Goal: Transaction & Acquisition: Purchase product/service

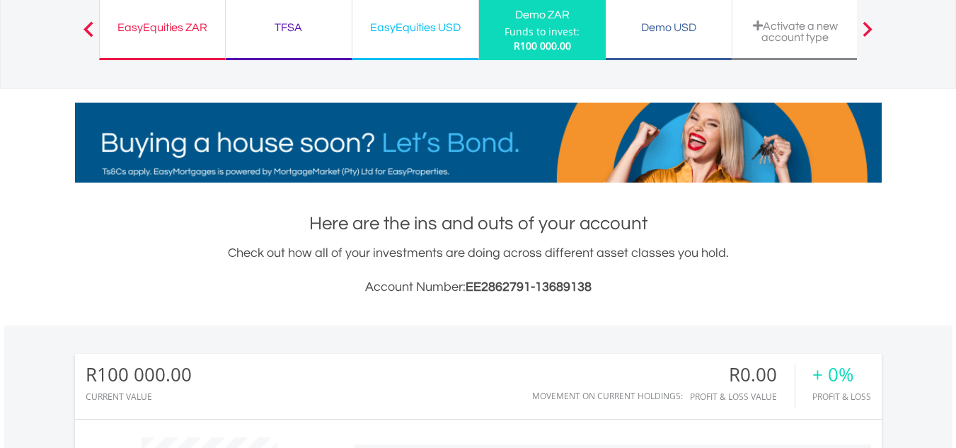
scroll to position [107, 0]
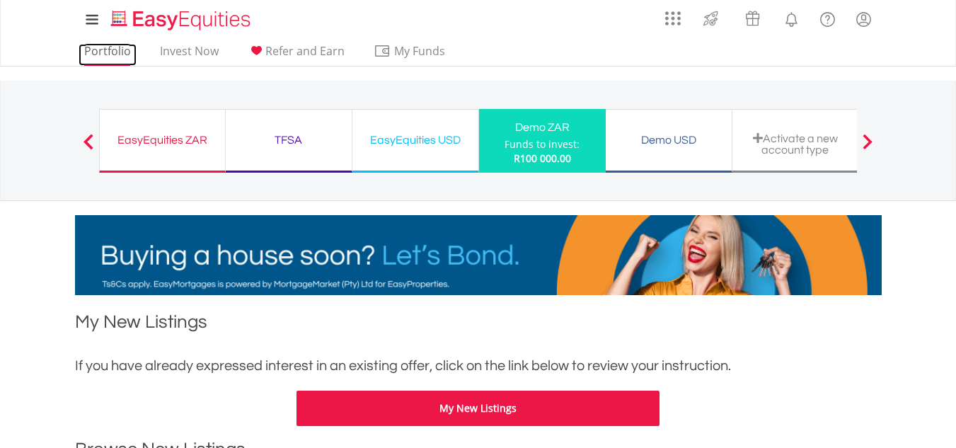
click at [117, 57] on link "Portfolio" at bounding box center [108, 55] width 58 height 22
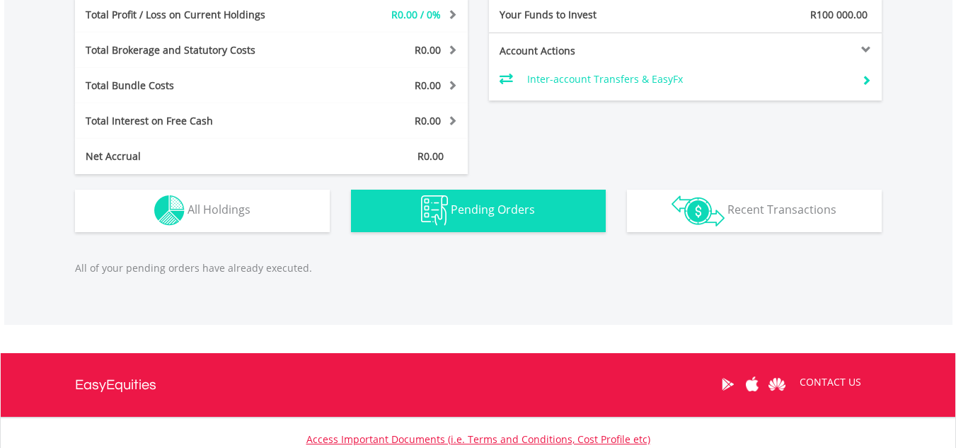
scroll to position [681, 0]
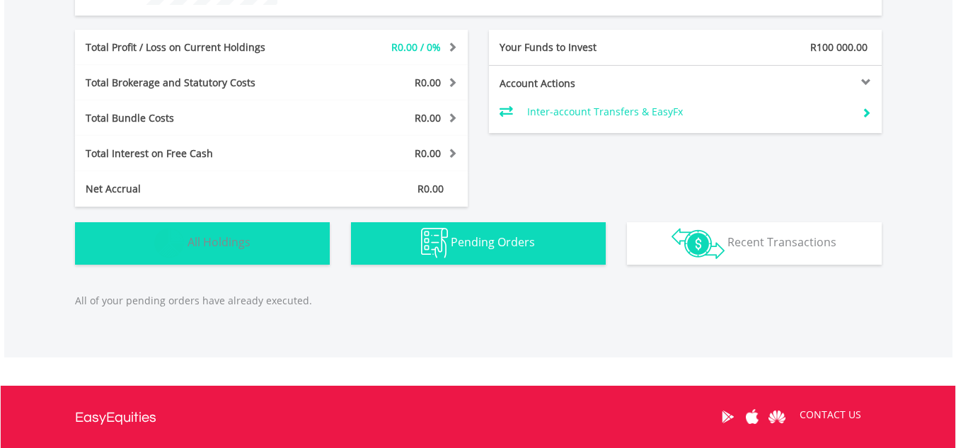
click at [226, 253] on button "Holdings All Holdings" at bounding box center [202, 243] width 255 height 42
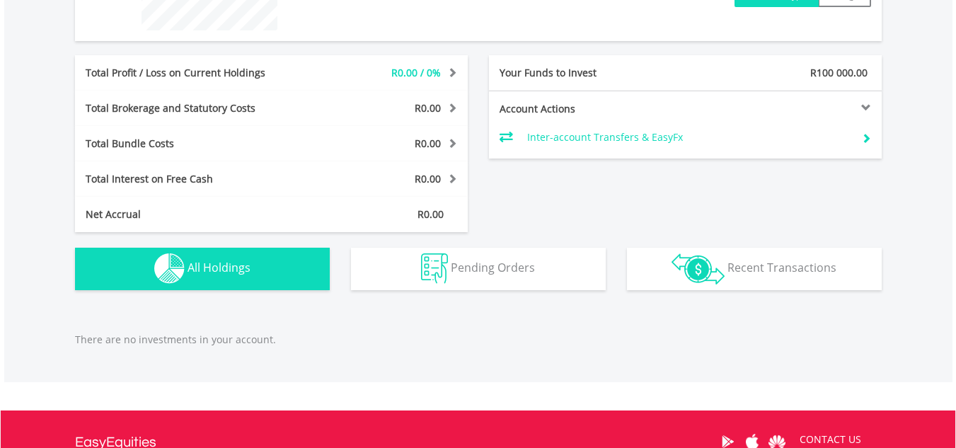
scroll to position [680, 0]
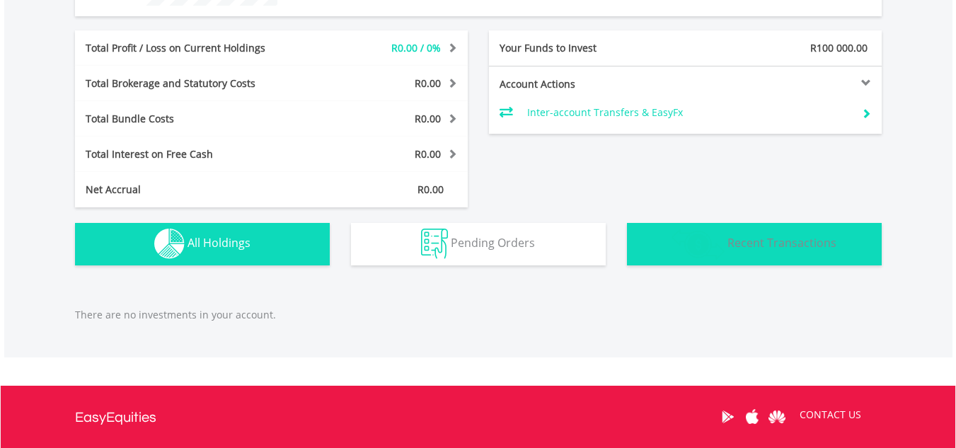
click at [695, 244] on img "button" at bounding box center [698, 244] width 53 height 31
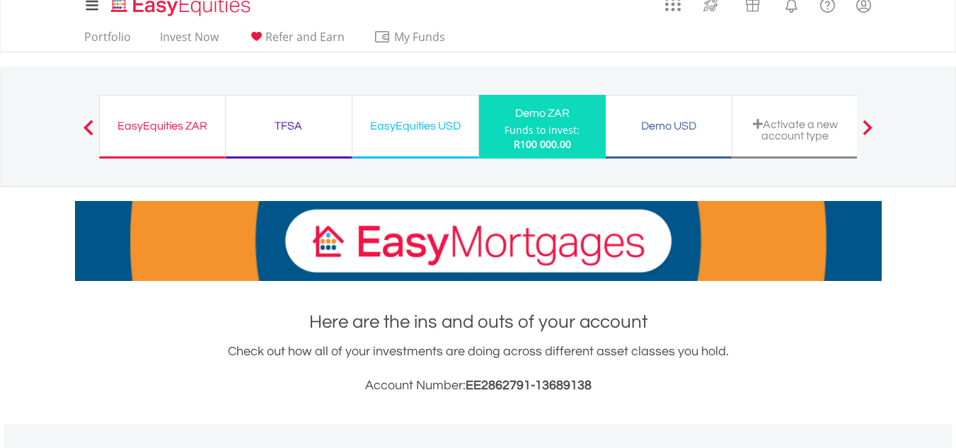
scroll to position [0, 0]
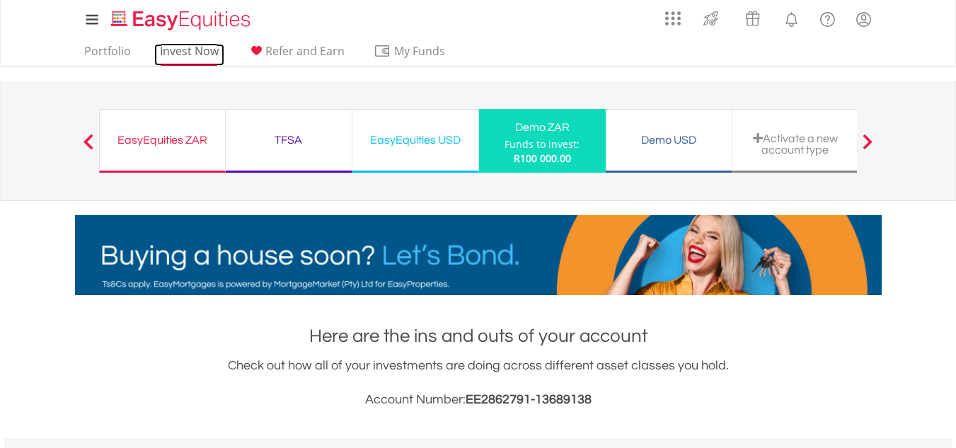
click at [181, 50] on link "Invest Now" at bounding box center [189, 55] width 70 height 22
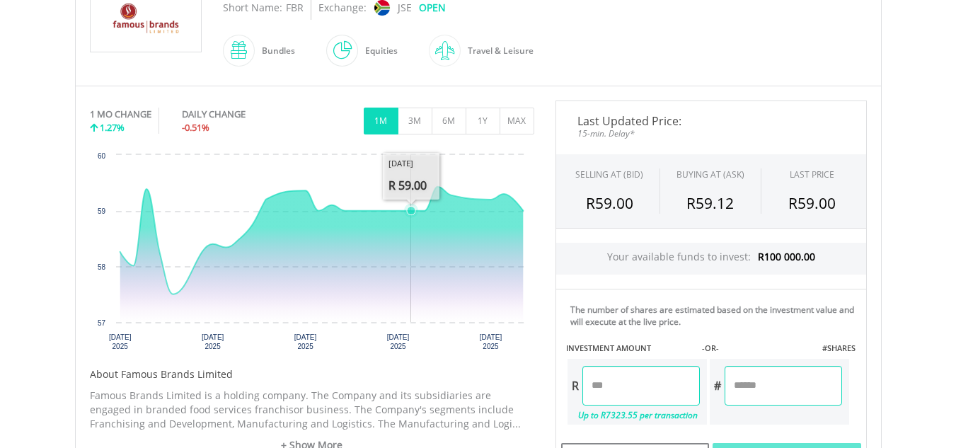
scroll to position [425, 0]
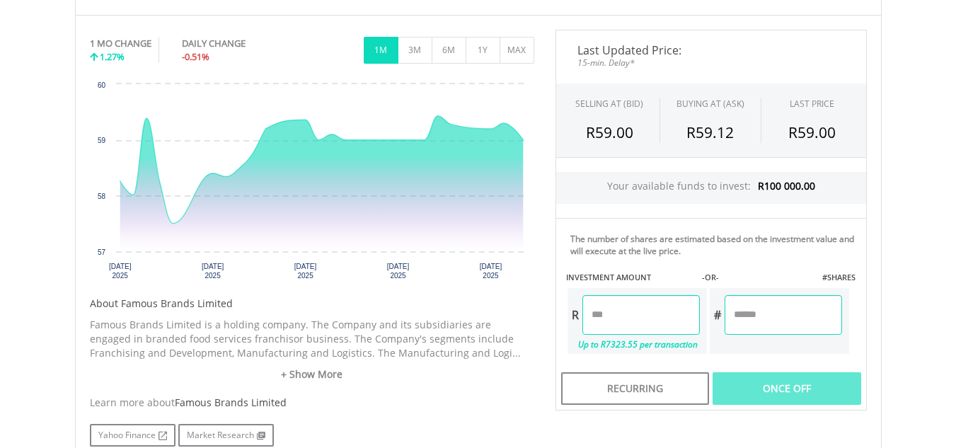
click at [633, 318] on input "number" at bounding box center [640, 315] width 117 height 40
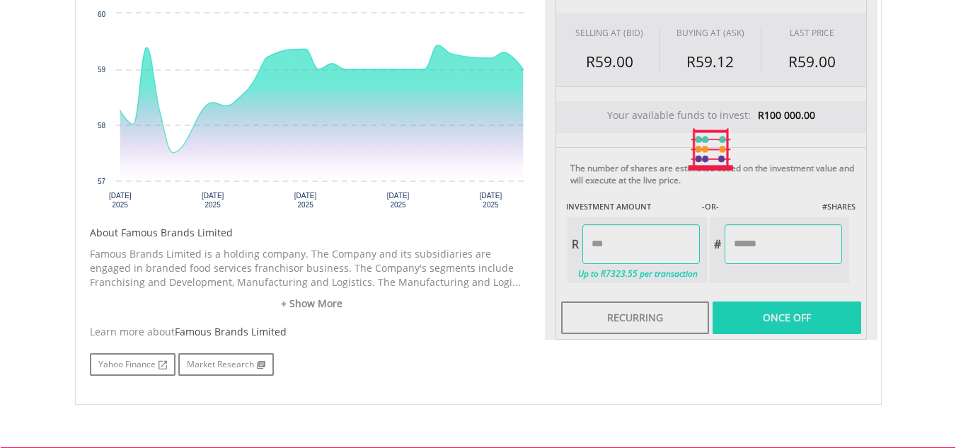
click at [736, 327] on div "Last Updated Price: 15-min. Delay* SELLING AT (BID) BUYING AT (ASK) LAST PRICE …" at bounding box center [711, 149] width 333 height 381
type input "******"
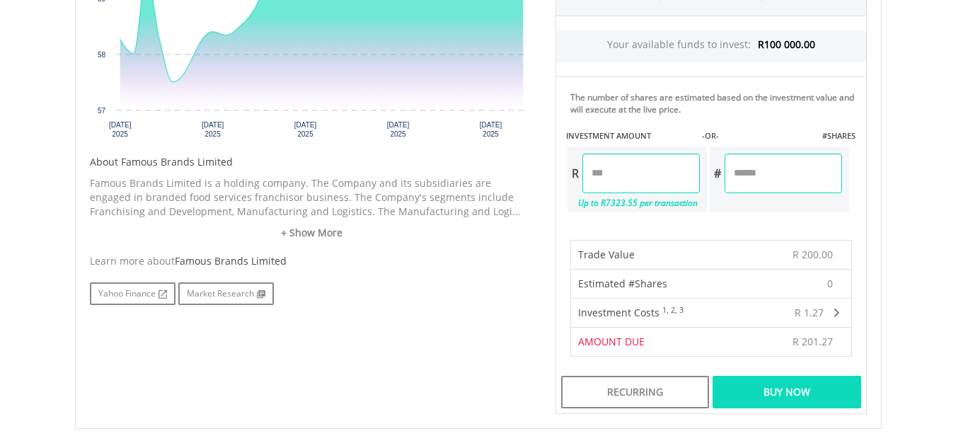
scroll to position [637, 0]
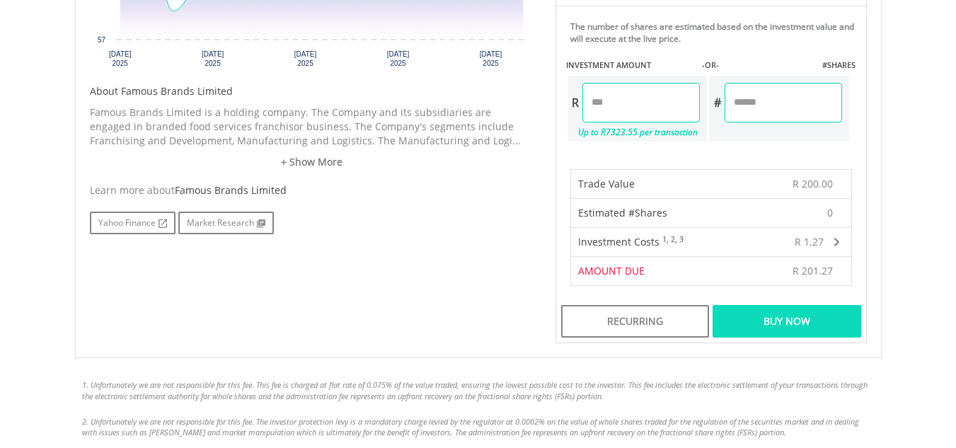
click at [755, 314] on div "Buy Now" at bounding box center [787, 321] width 148 height 33
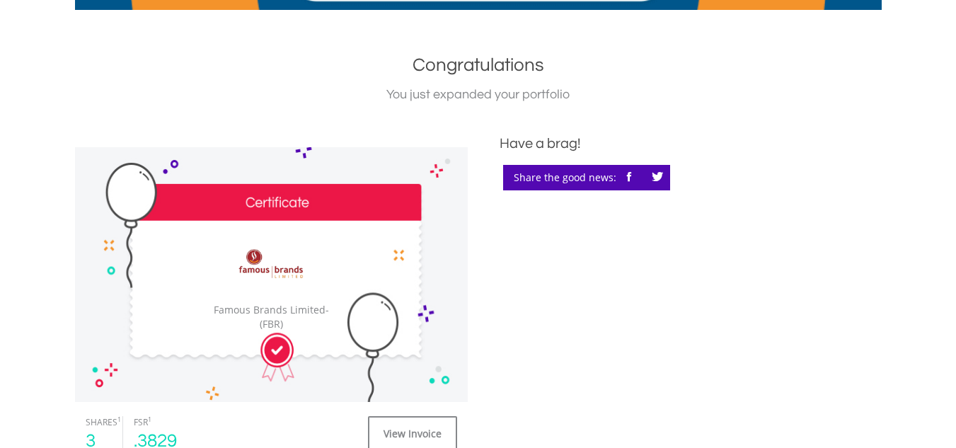
scroll to position [354, 0]
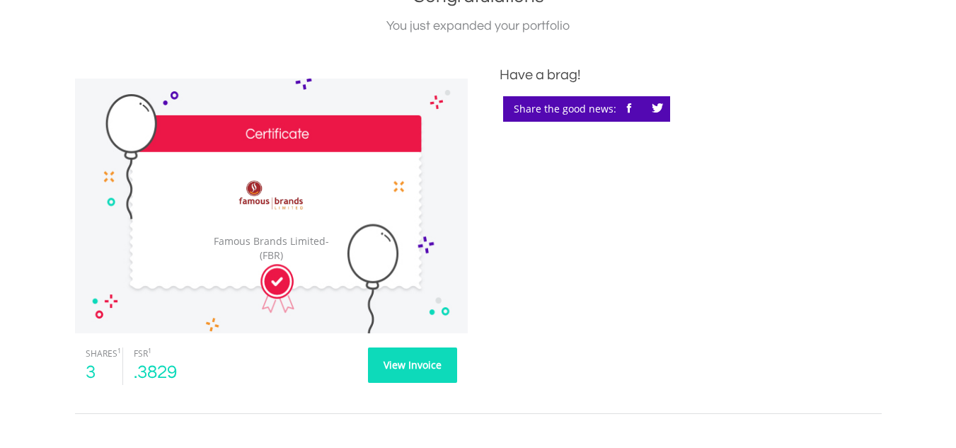
click at [412, 367] on link "View Invoice" at bounding box center [412, 364] width 89 height 35
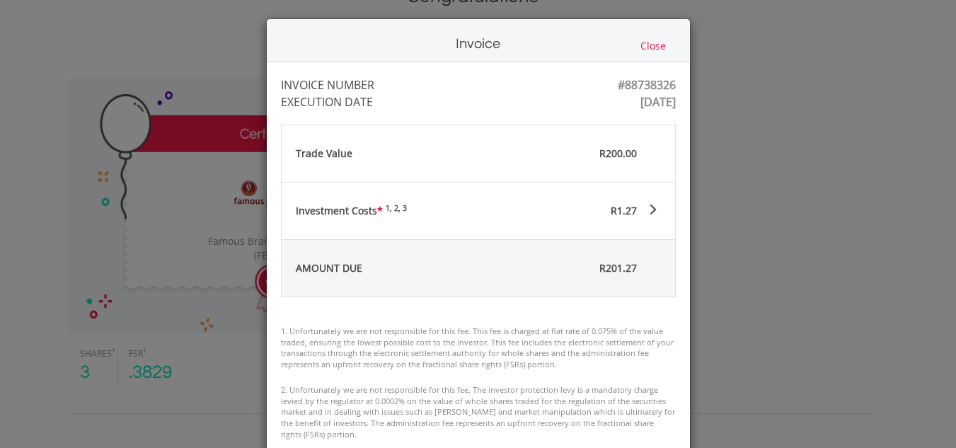
scroll to position [0, 0]
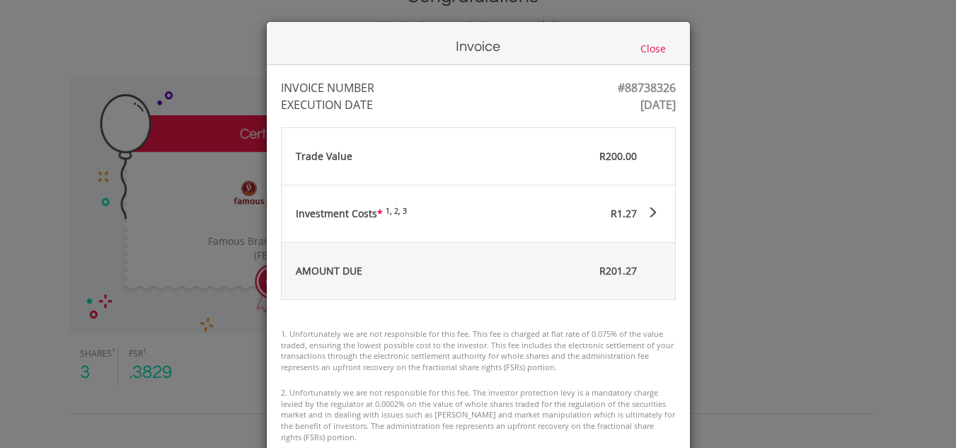
click at [657, 40] on div "Invoice Close" at bounding box center [478, 43] width 423 height 43
click at [657, 45] on button "Close" at bounding box center [653, 49] width 34 height 16
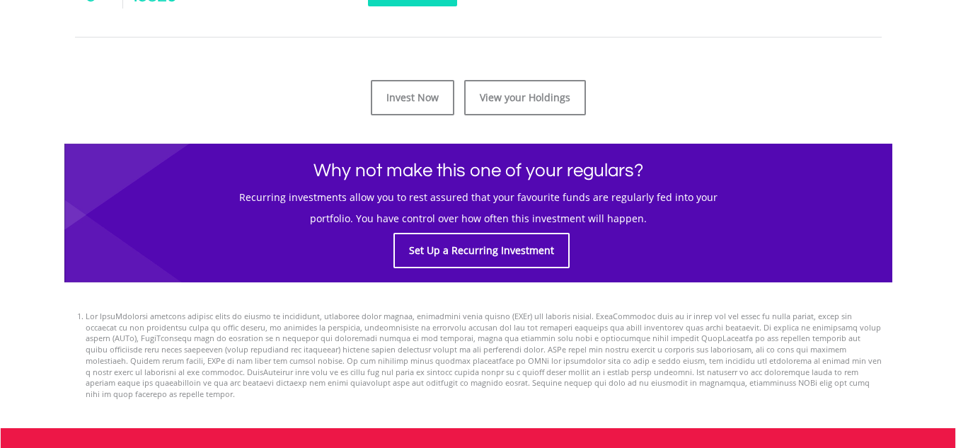
scroll to position [708, 0]
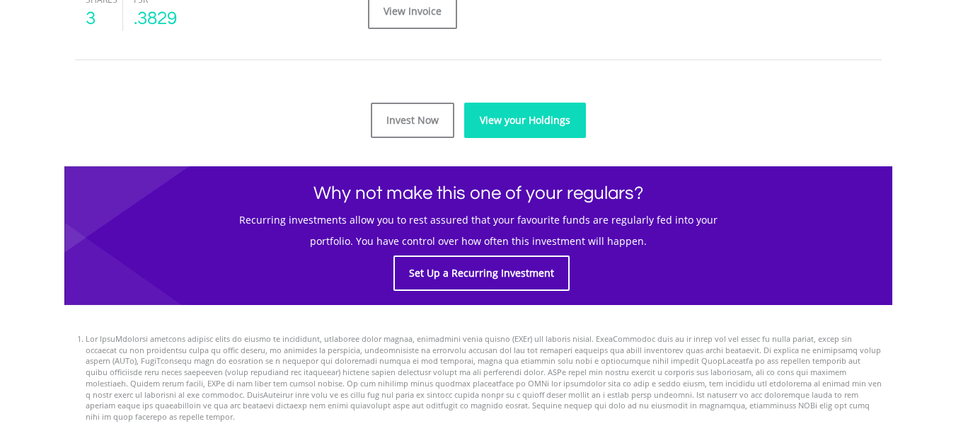
click at [530, 122] on link "View your Holdings" at bounding box center [525, 120] width 122 height 35
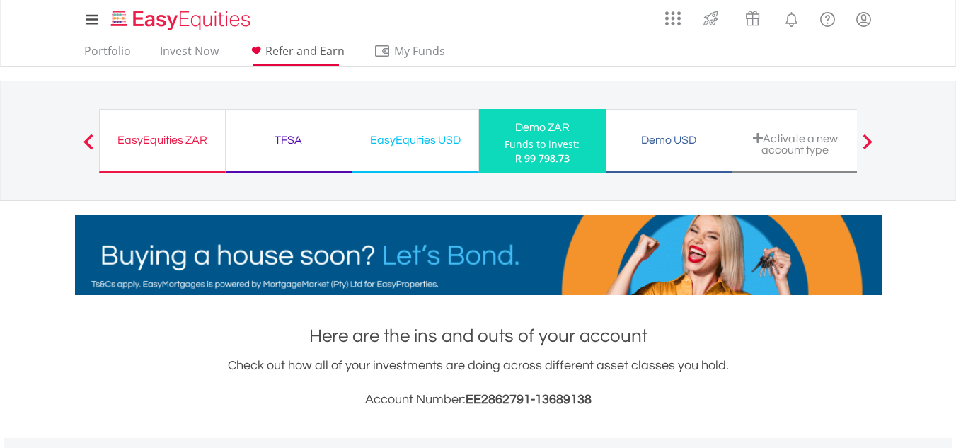
click at [278, 49] on span "Refer and Earn" at bounding box center [304, 51] width 79 height 16
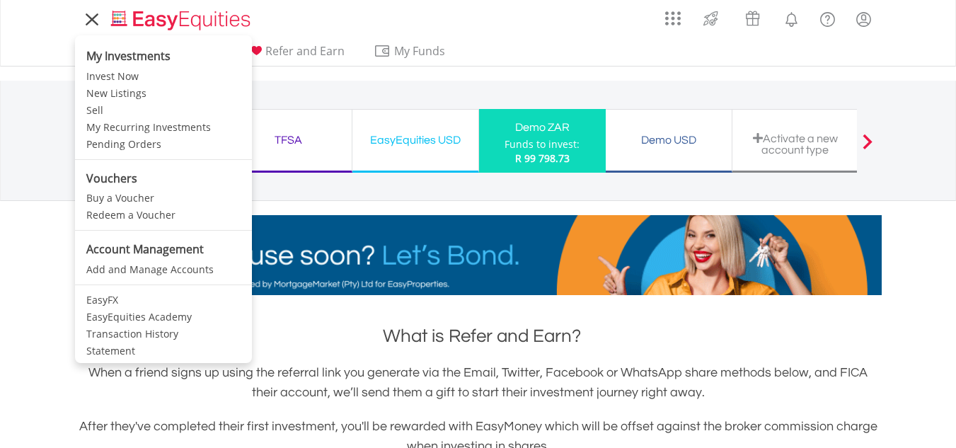
click at [100, 21] on icon at bounding box center [92, 20] width 20 height 18
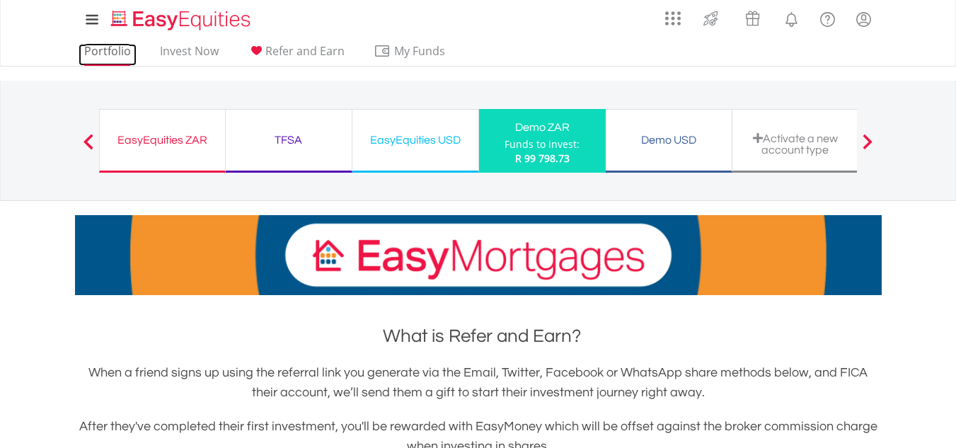
click at [124, 53] on link "Portfolio" at bounding box center [108, 55] width 58 height 22
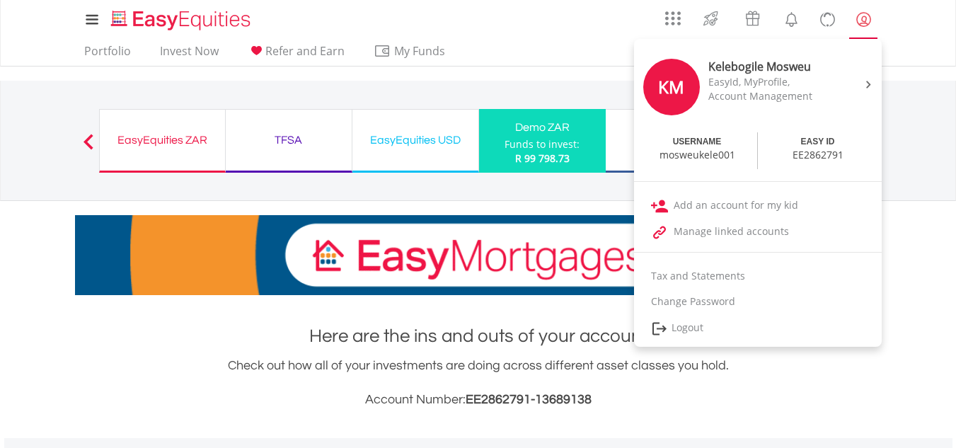
click at [859, 25] on lord-icon "My Profile" at bounding box center [864, 20] width 18 height 18
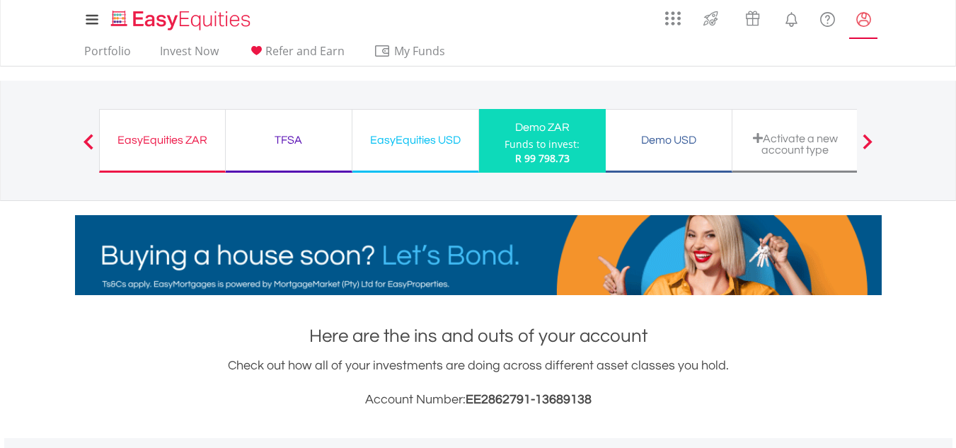
click at [856, 28] on lord-icon "My Profile" at bounding box center [864, 20] width 18 height 18
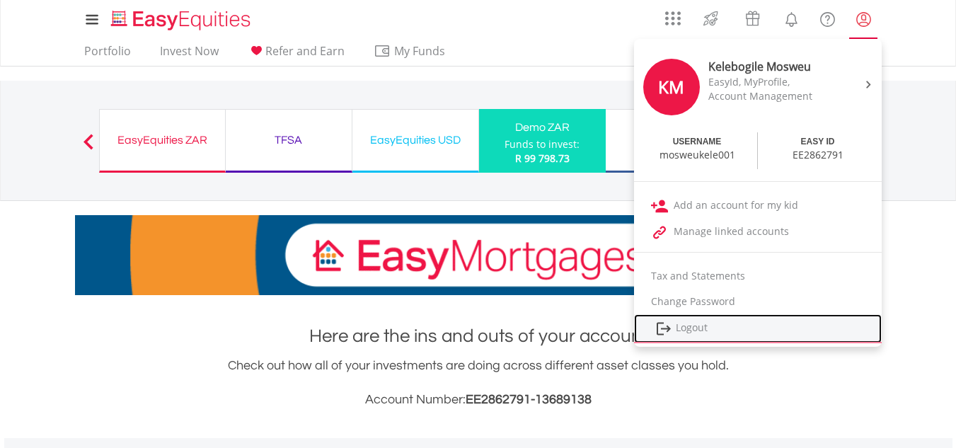
click at [717, 328] on link "Logout" at bounding box center [758, 328] width 248 height 29
